Goal: Information Seeking & Learning: Find specific page/section

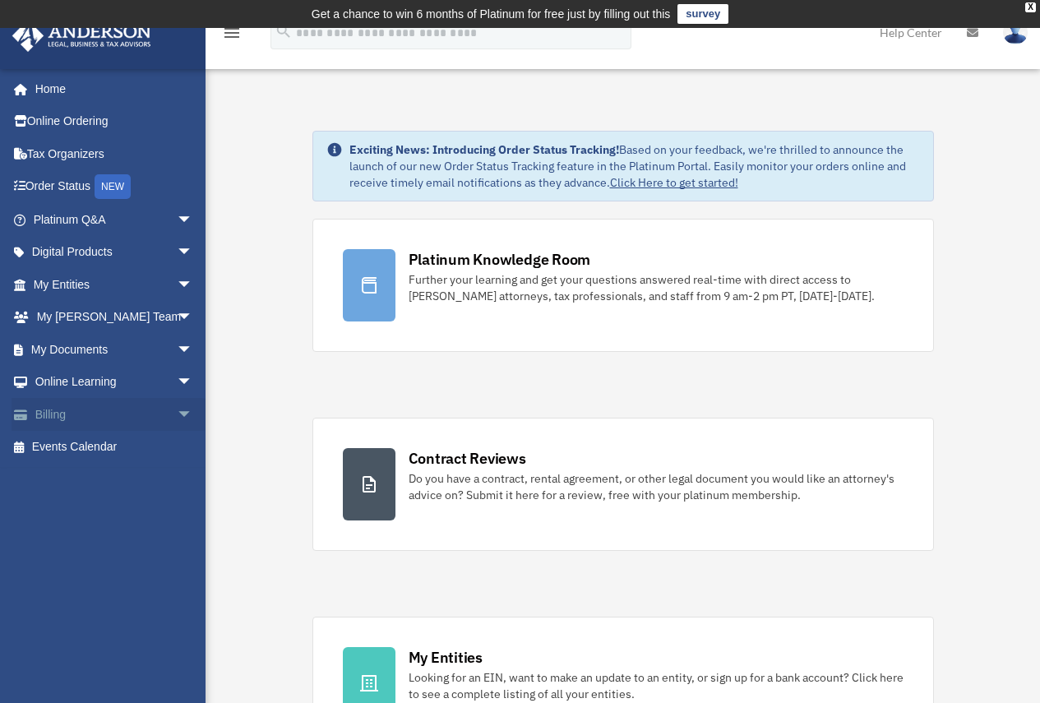
click at [157, 407] on link "Billing arrow_drop_down" at bounding box center [115, 414] width 206 height 33
click at [177, 410] on span "arrow_drop_down" at bounding box center [193, 415] width 33 height 34
click at [113, 450] on link "$ Open Invoices" at bounding box center [120, 448] width 195 height 34
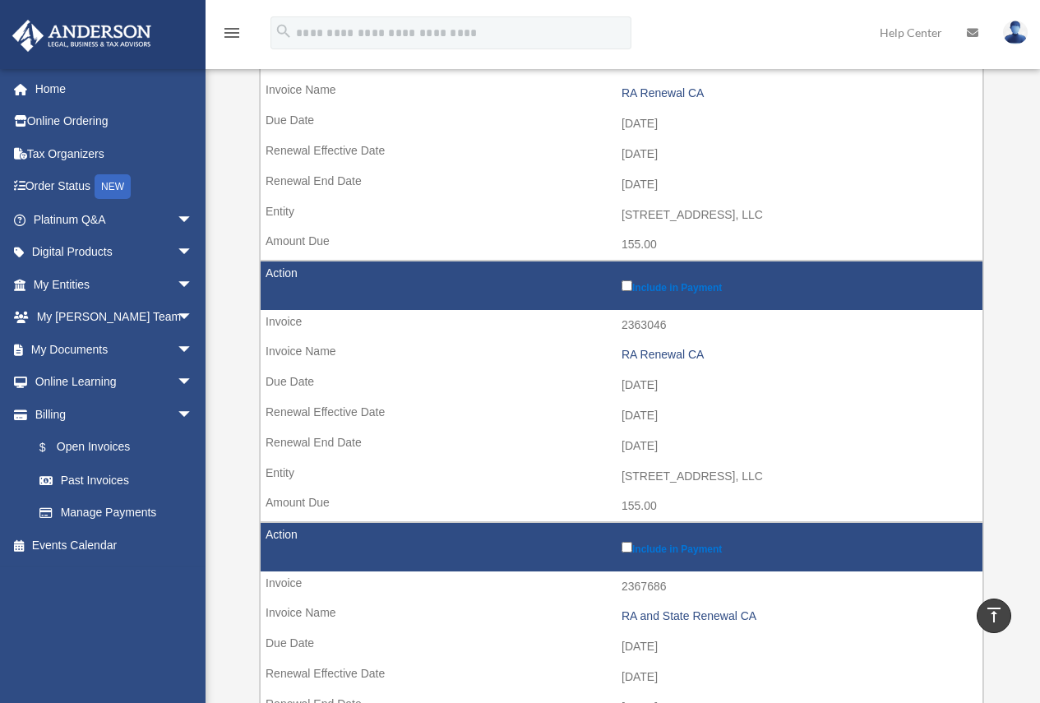
scroll to position [1233, 0]
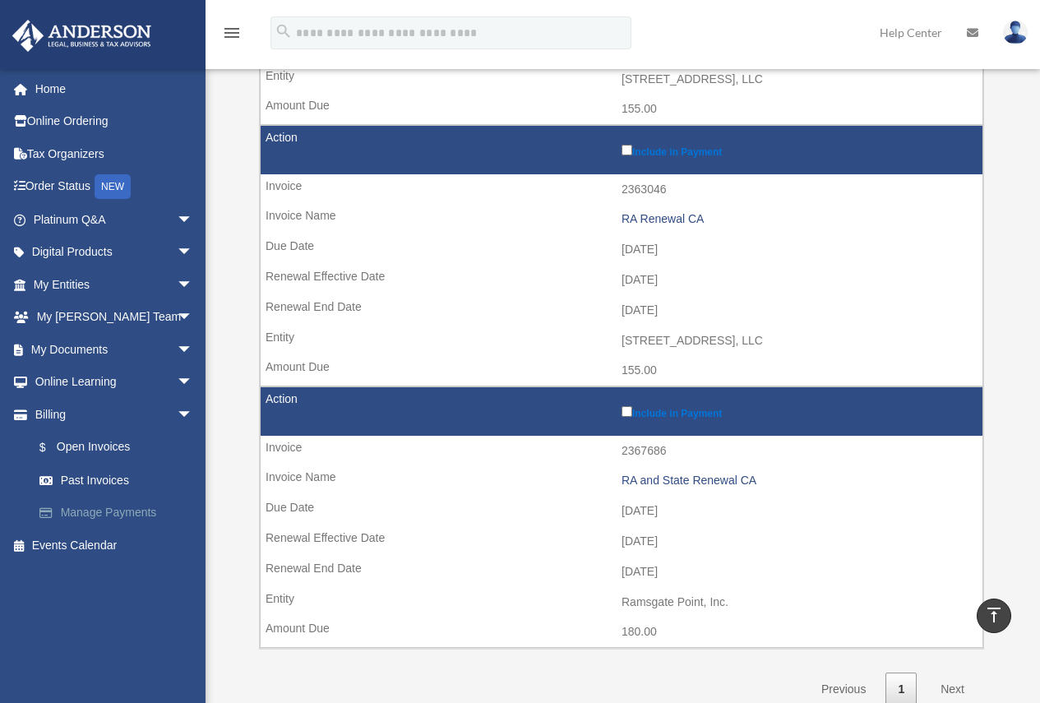
click at [104, 505] on link "Manage Payments" at bounding box center [120, 513] width 195 height 33
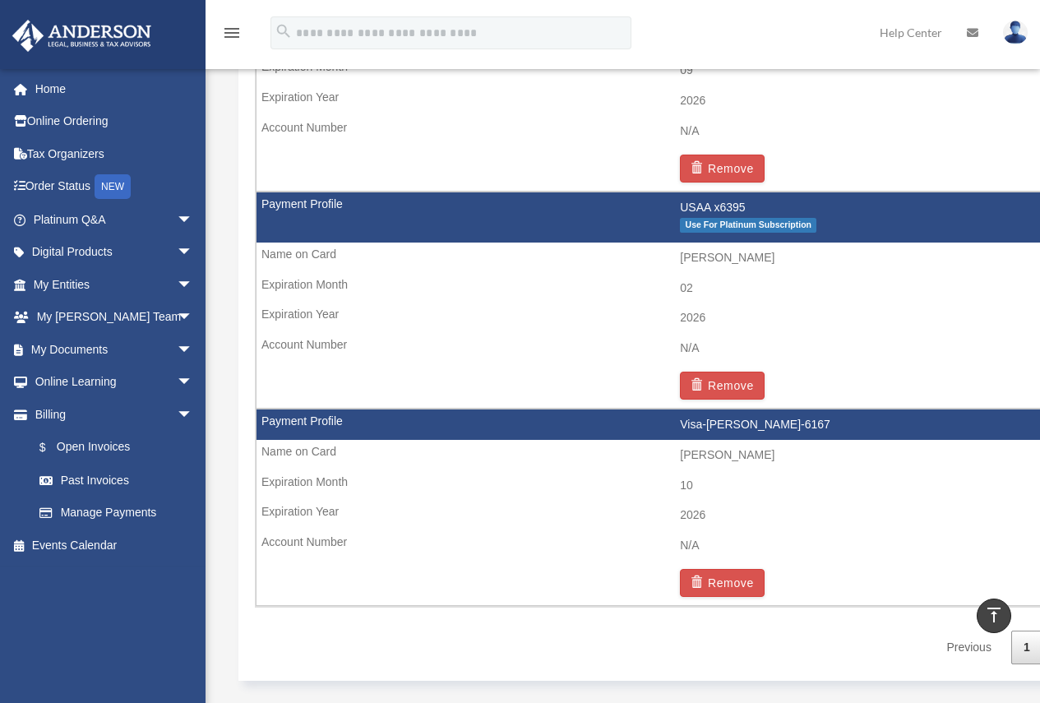
scroll to position [1809, 0]
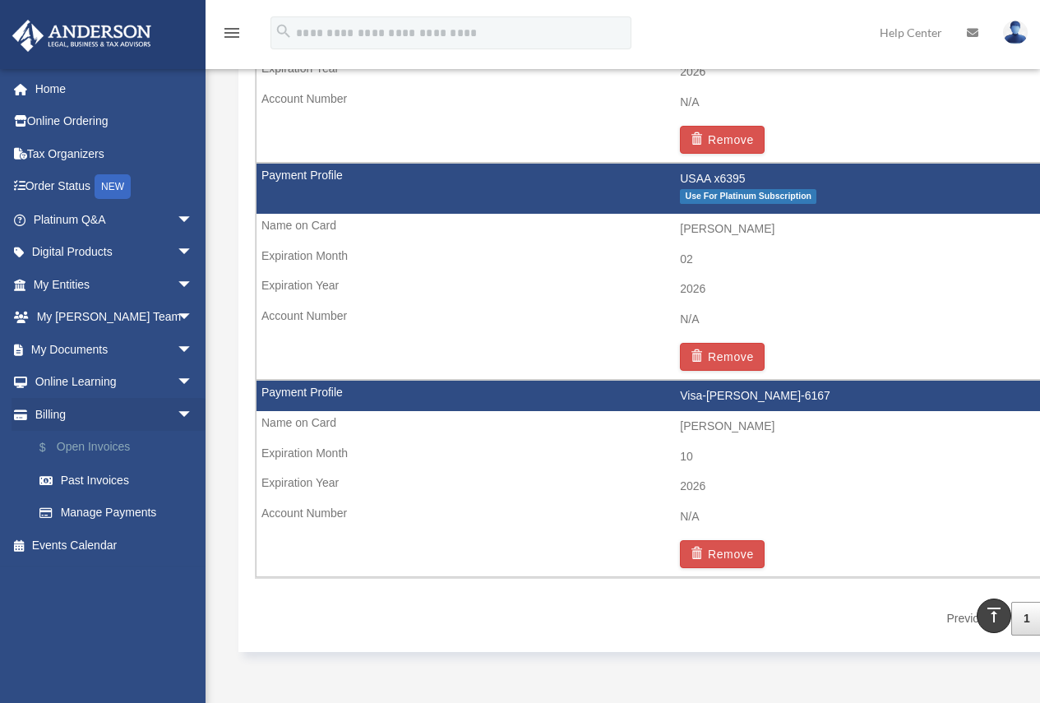
click at [109, 441] on link "$ Open Invoices" at bounding box center [120, 448] width 195 height 34
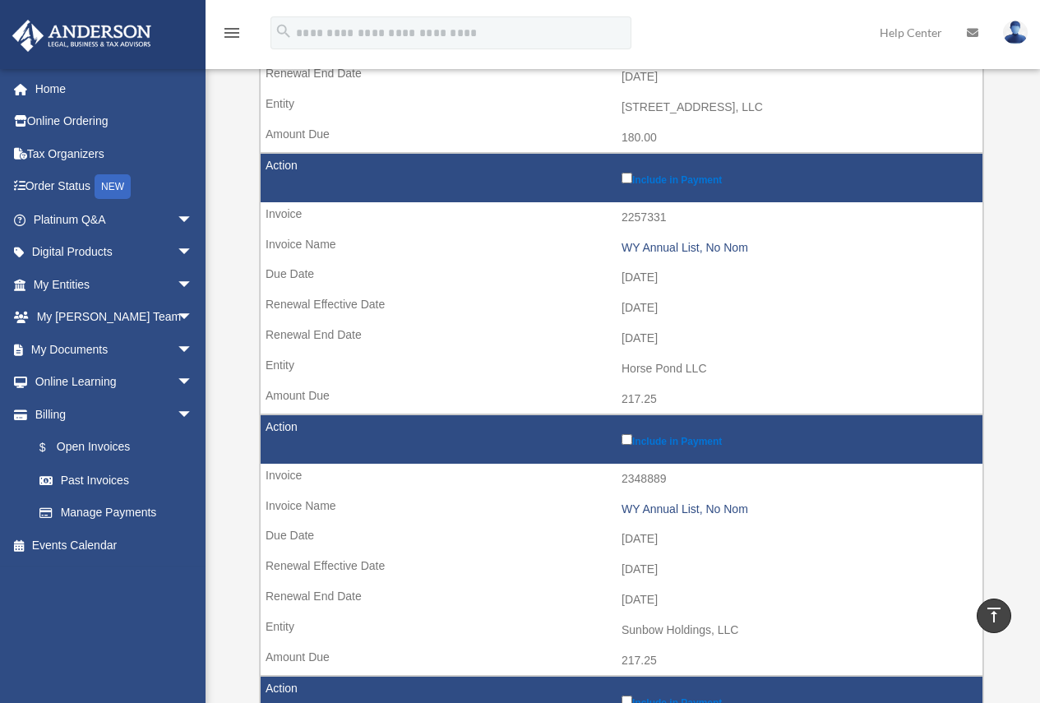
scroll to position [389, 0]
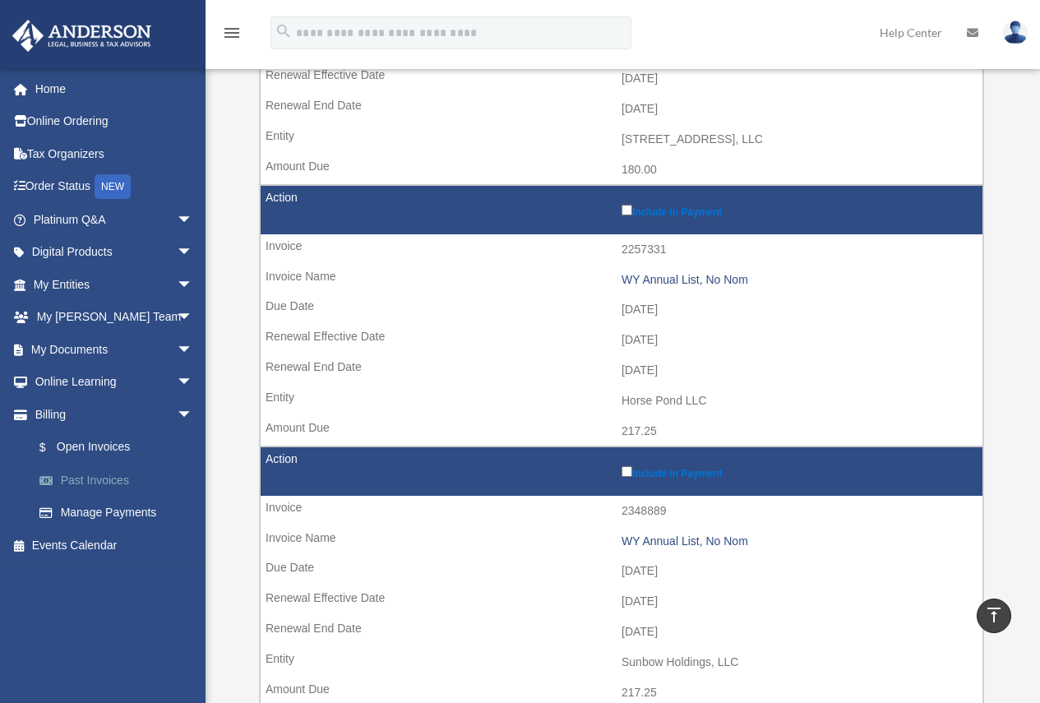
click at [109, 469] on link "Past Invoices" at bounding box center [120, 480] width 195 height 33
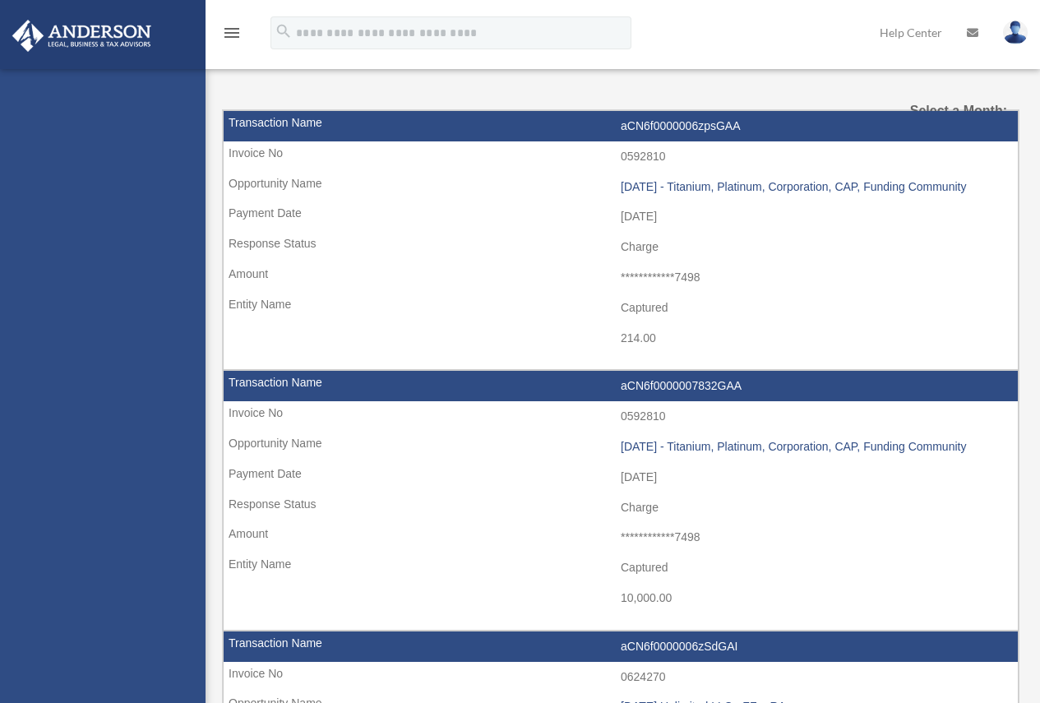
select select
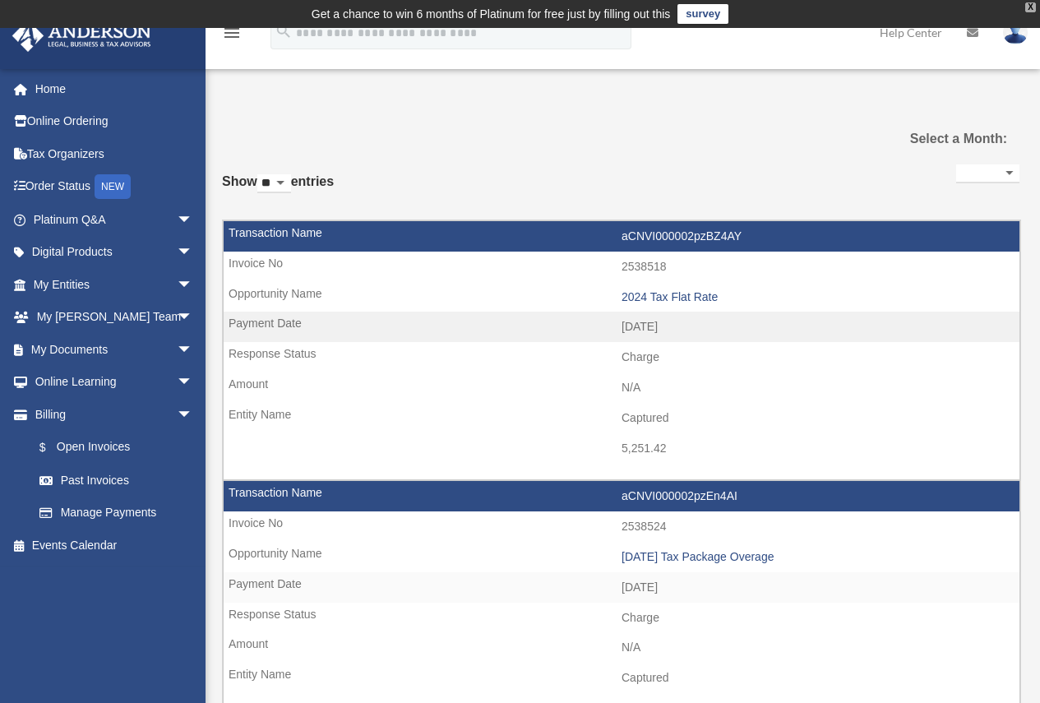
click at [1028, 5] on div "X" at bounding box center [1030, 7] width 11 height 10
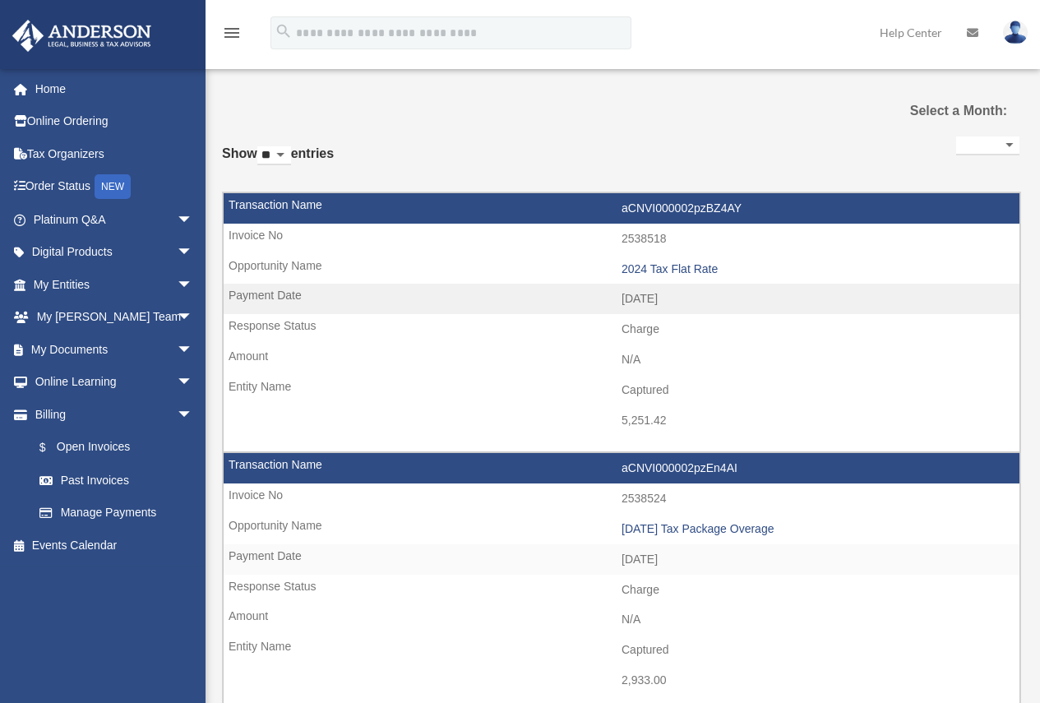
click at [1018, 28] on img at bounding box center [1015, 33] width 25 height 24
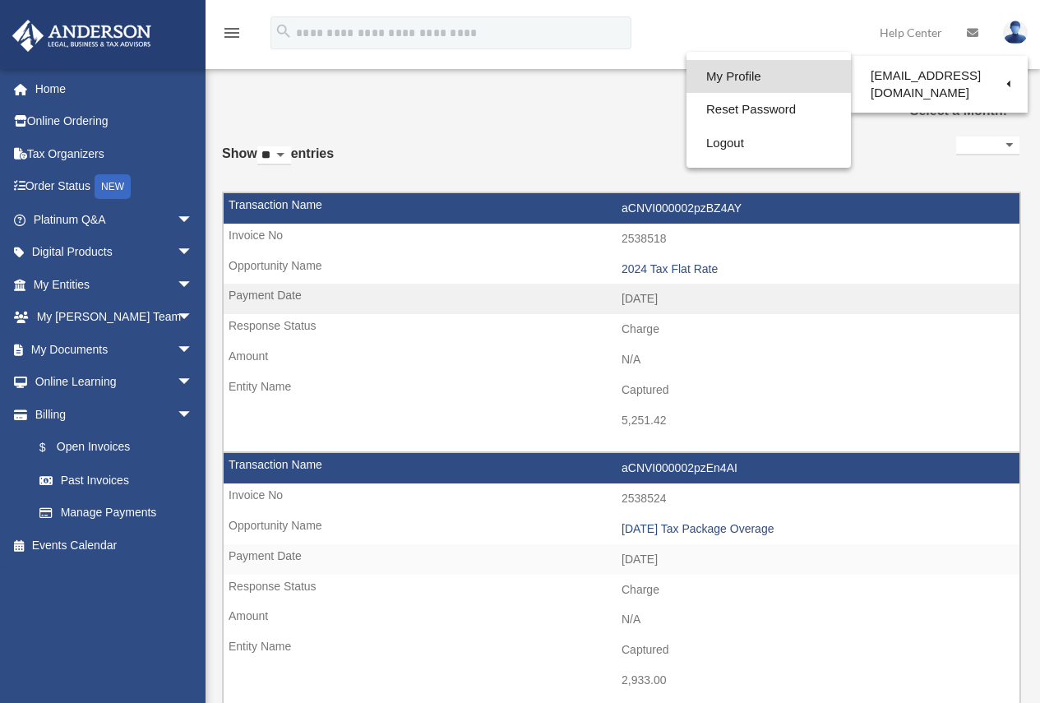
click at [711, 80] on link "My Profile" at bounding box center [768, 77] width 164 height 34
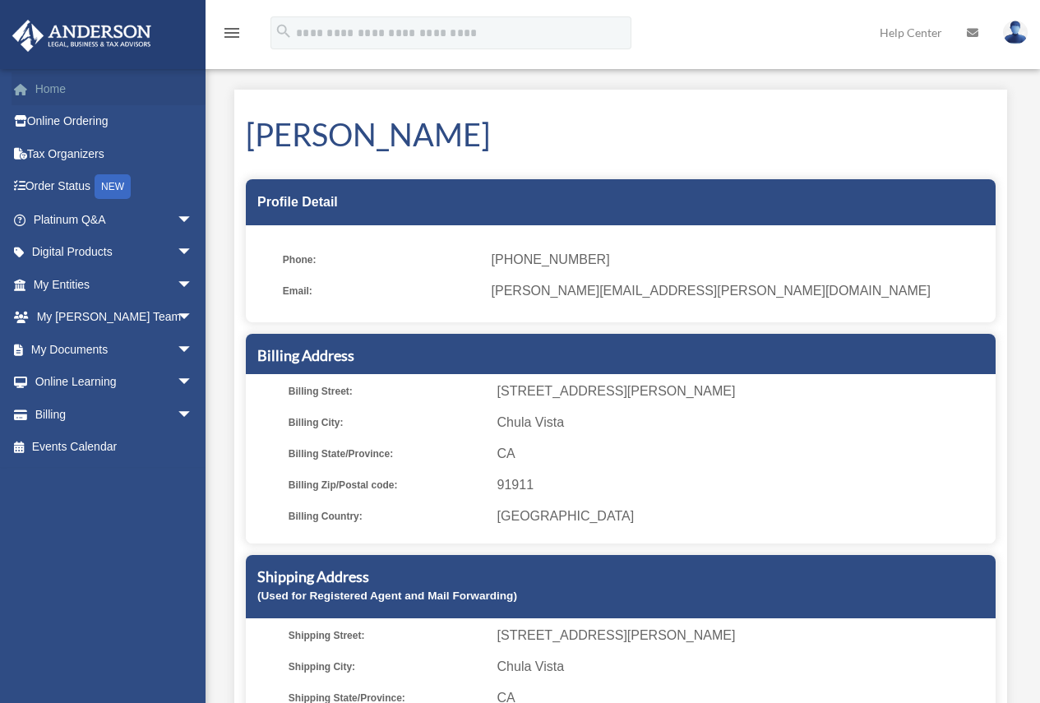
click at [52, 81] on link "Home" at bounding box center [115, 88] width 206 height 33
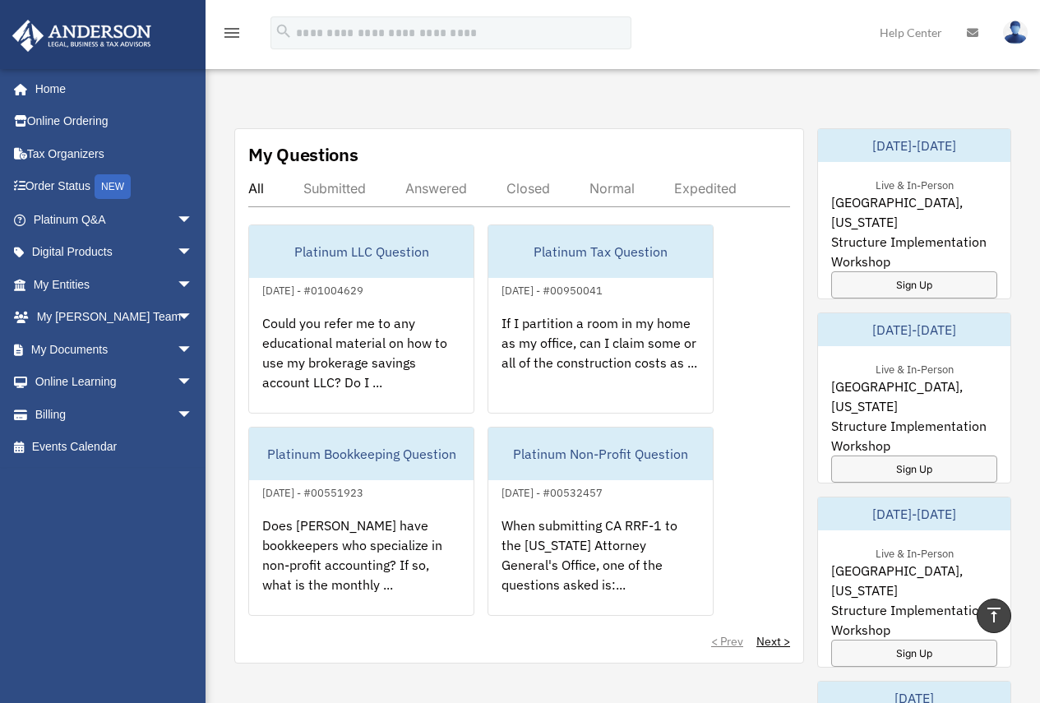
scroll to position [904, 0]
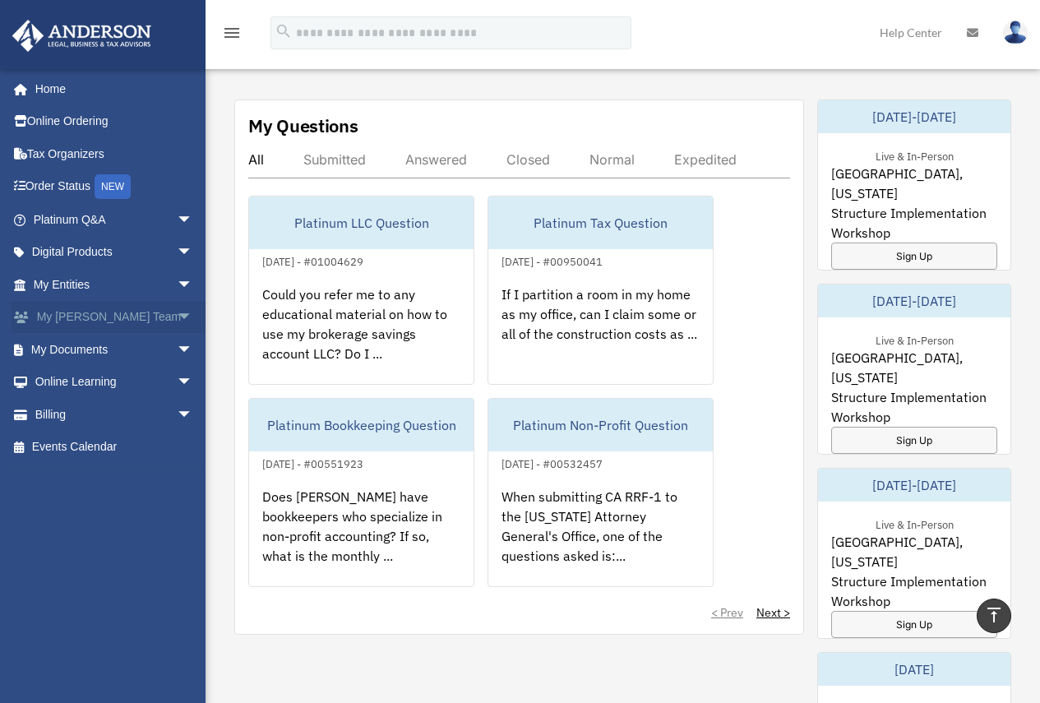
click at [134, 307] on link "My Anderson Team arrow_drop_down" at bounding box center [115, 317] width 206 height 33
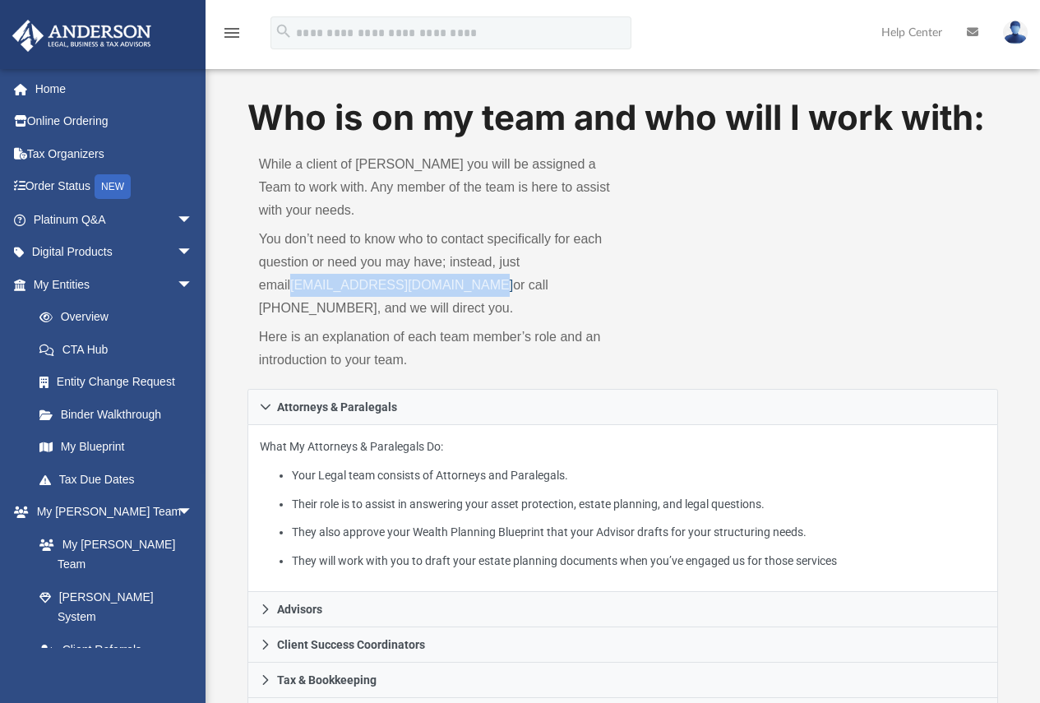
drag, startPoint x: 451, startPoint y: 280, endPoint x: 259, endPoint y: 287, distance: 192.5
click at [259, 287] on p "You don’t need to know who to contact specifically for each question or need yo…" at bounding box center [435, 274] width 353 height 92
copy link "myteam@andersonadvisors.com"
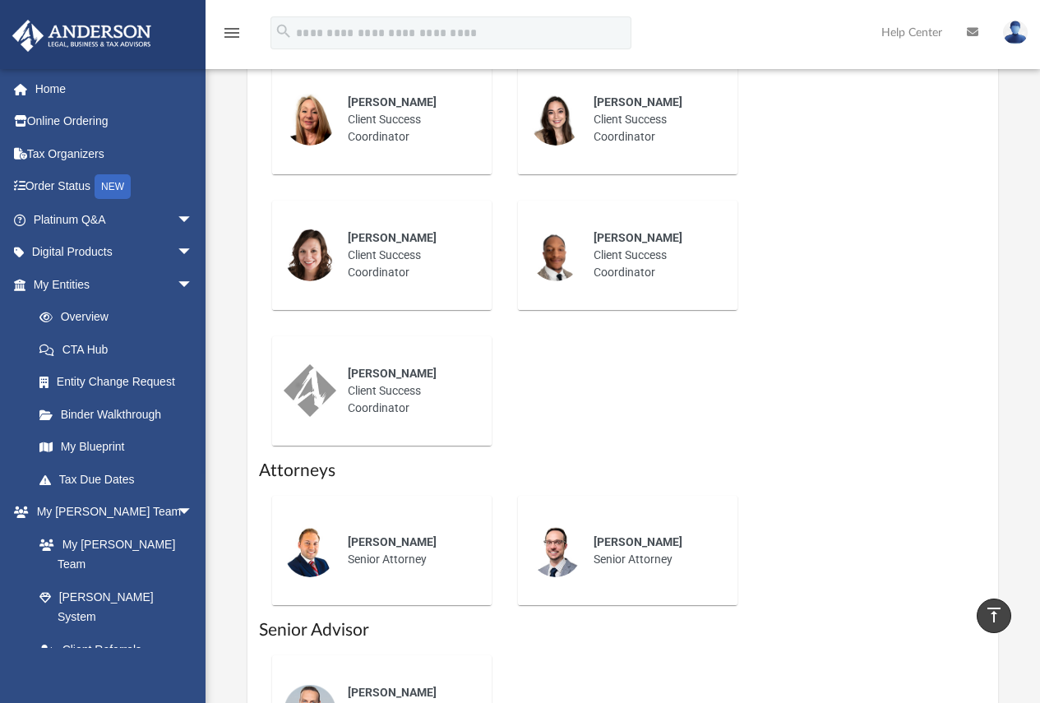
scroll to position [699, 0]
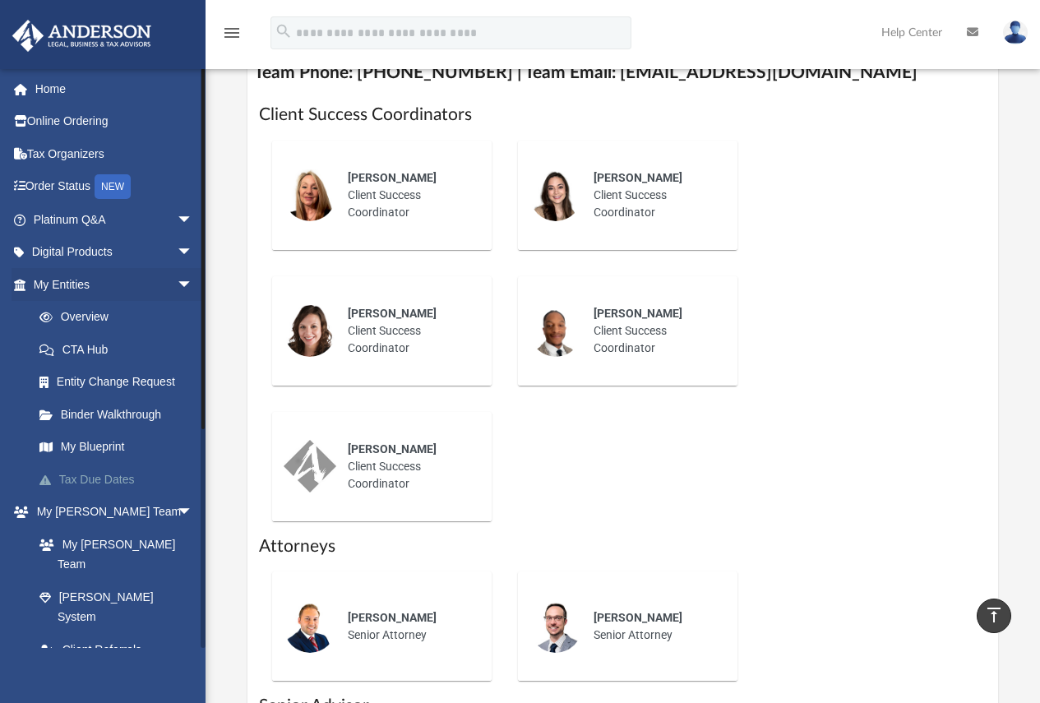
click at [102, 478] on link "Tax Due Dates" at bounding box center [120, 479] width 195 height 33
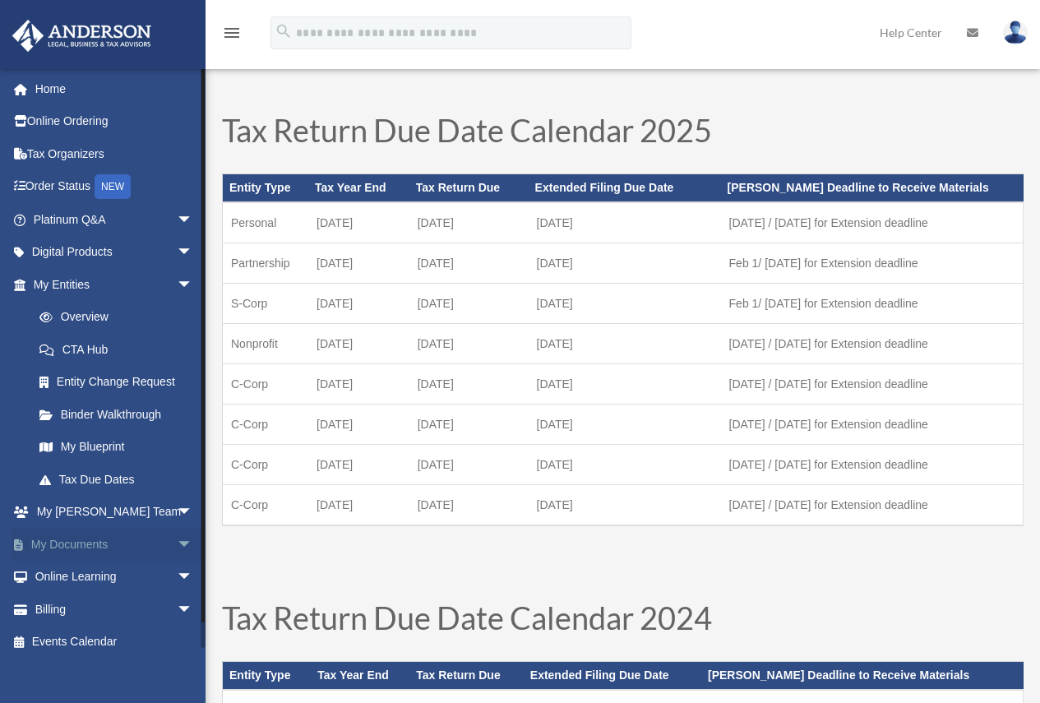
click at [81, 540] on link "My Documents arrow_drop_down" at bounding box center [115, 544] width 206 height 33
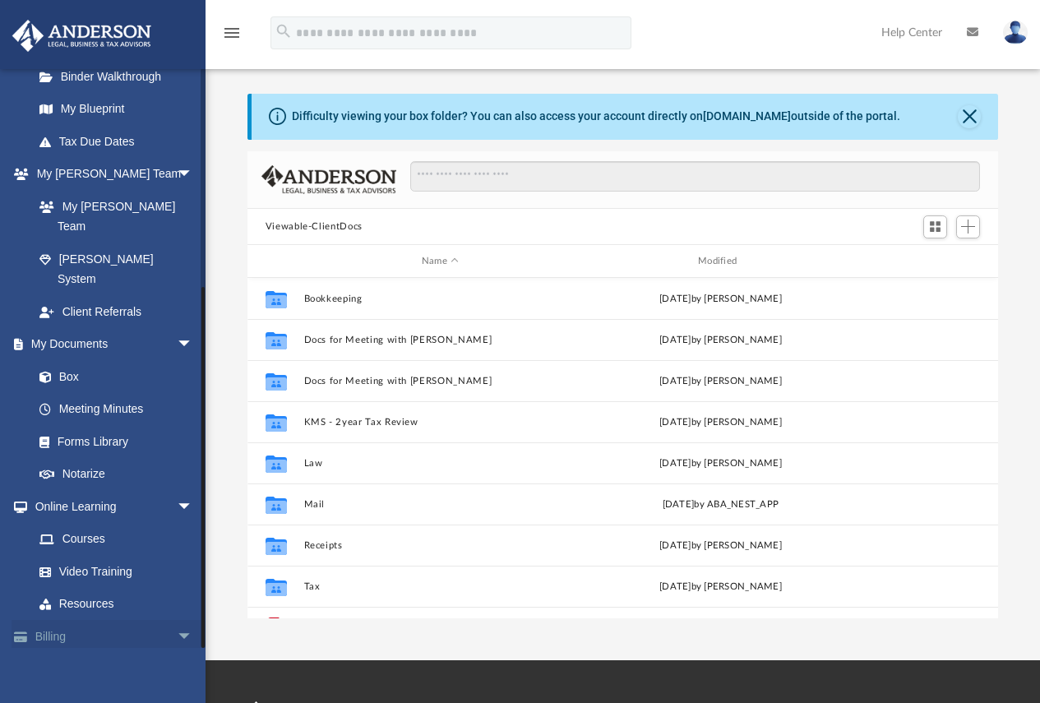
scroll to position [339, 0]
click at [81, 619] on link "Billing arrow_drop_down" at bounding box center [115, 635] width 206 height 33
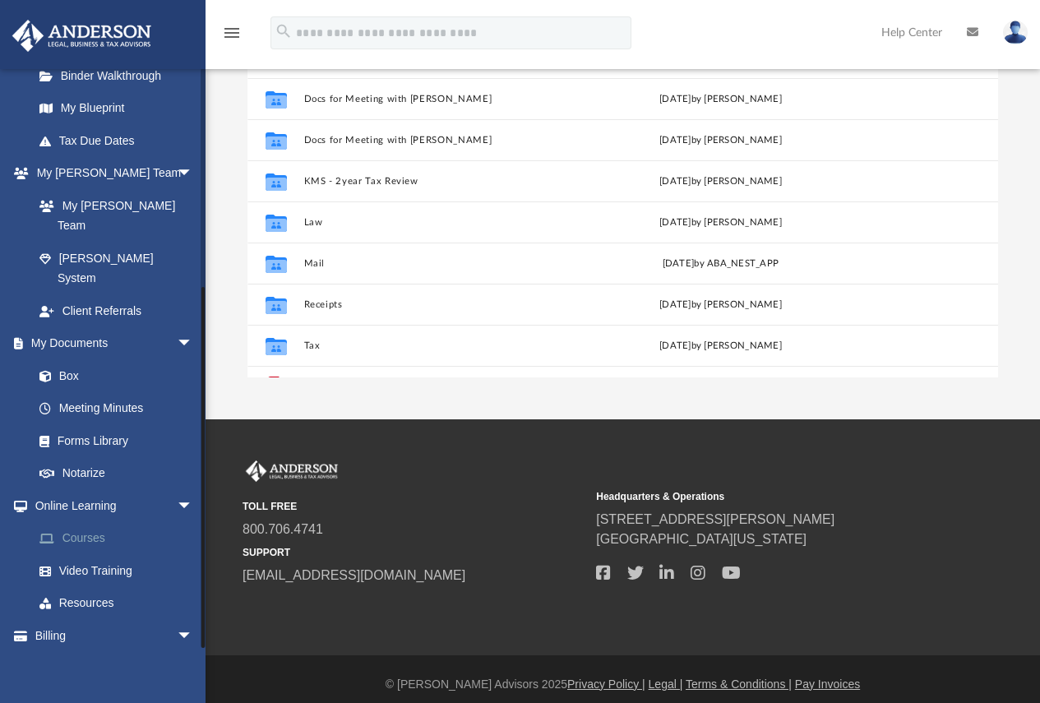
scroll to position [252, 0]
